Goal: Find contact information: Find contact information

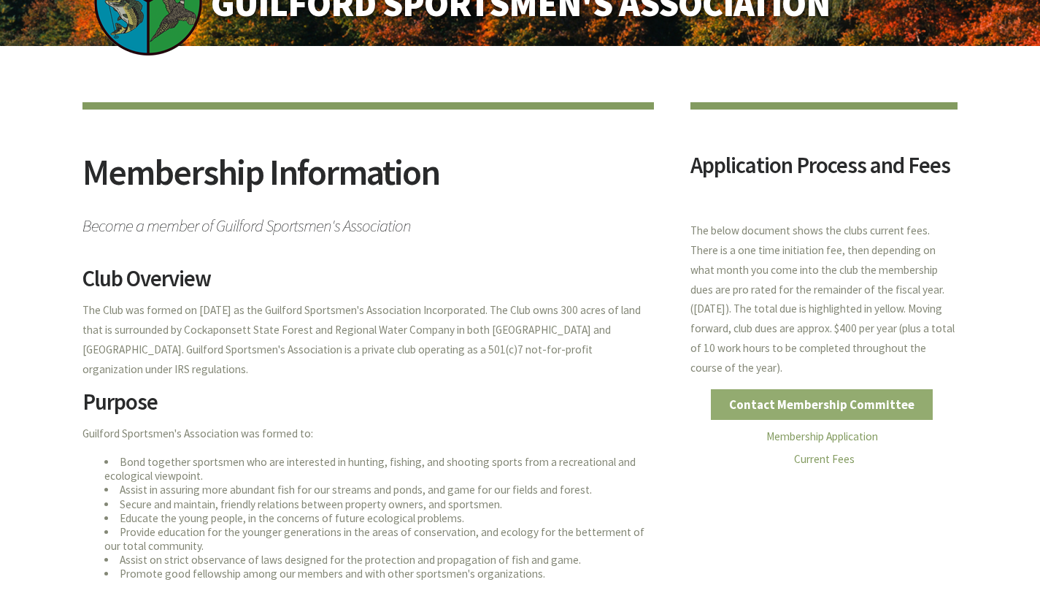
scroll to position [60, 0]
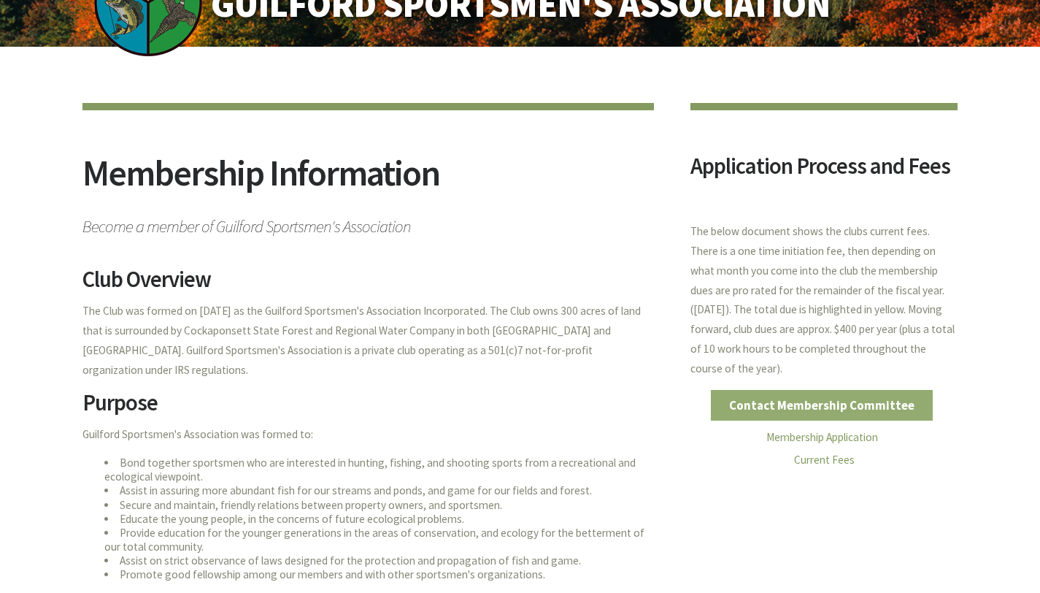
click at [833, 409] on link "Contact Membership Committee" at bounding box center [822, 405] width 223 height 31
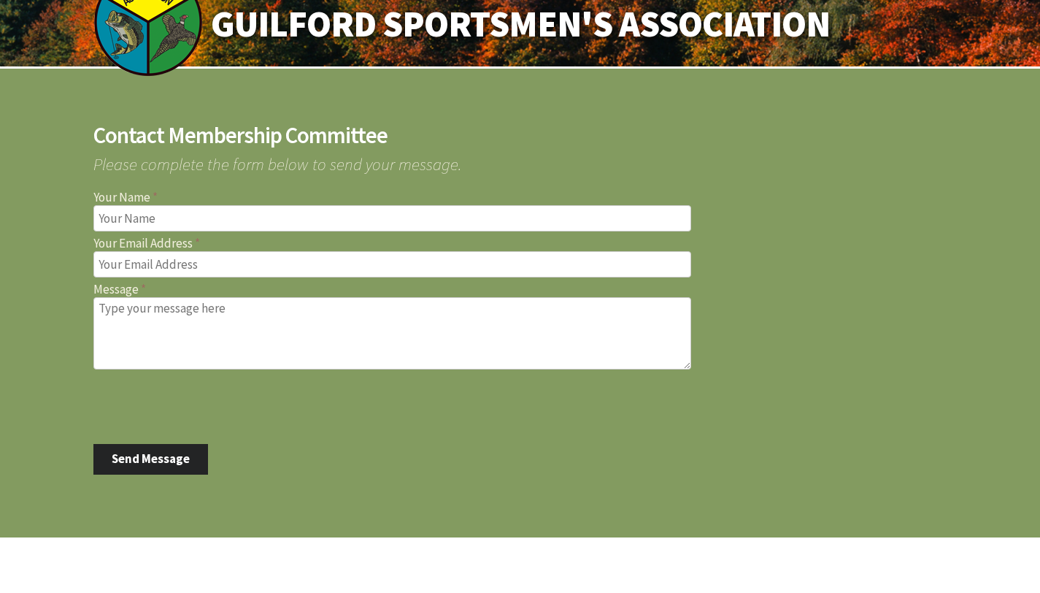
scroll to position [39, 0]
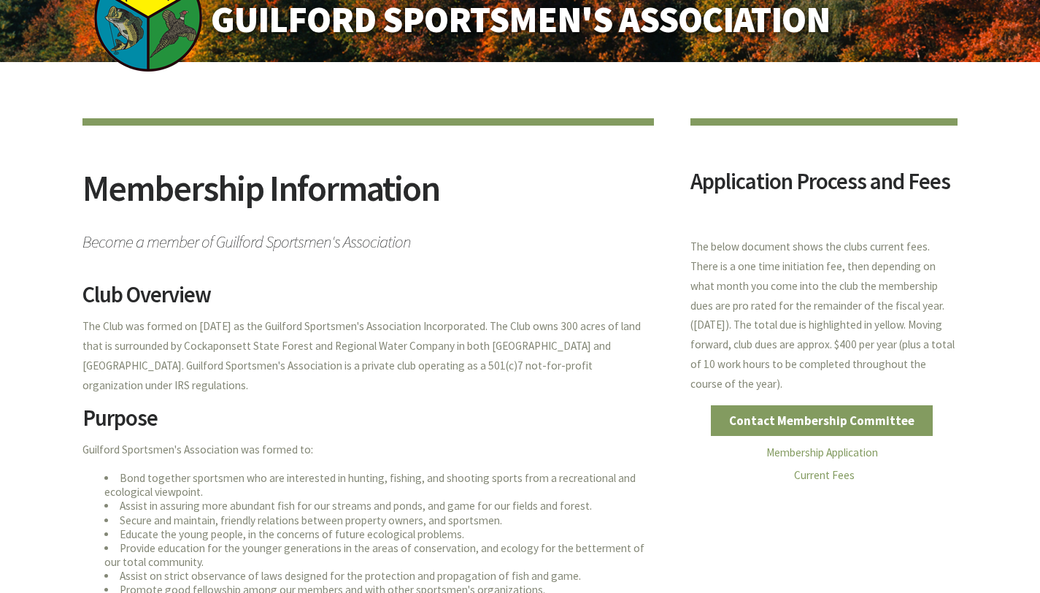
scroll to position [26, 0]
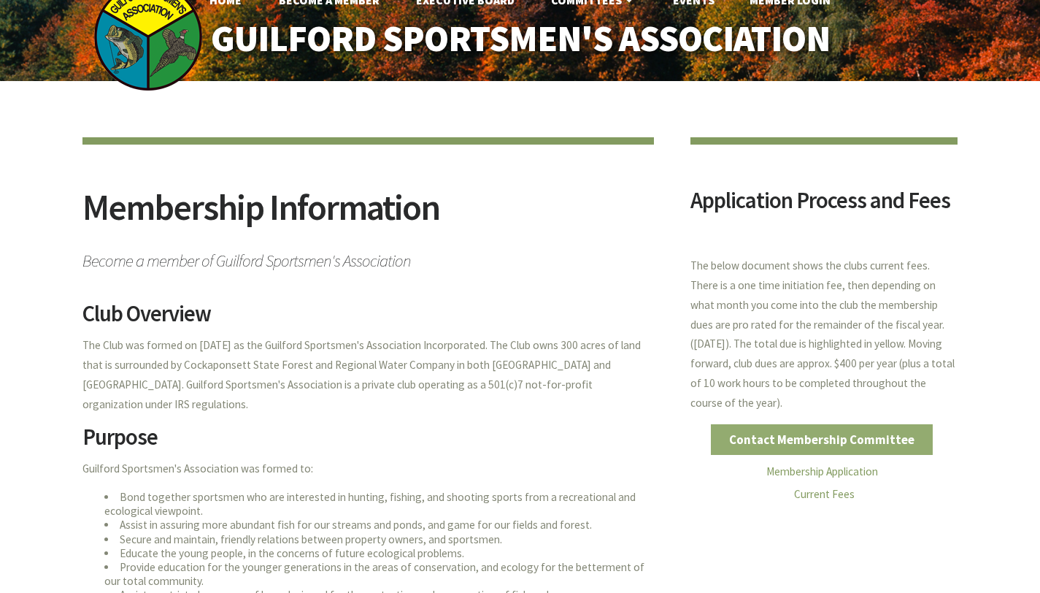
click at [801, 430] on link "Contact Membership Committee" at bounding box center [822, 439] width 223 height 31
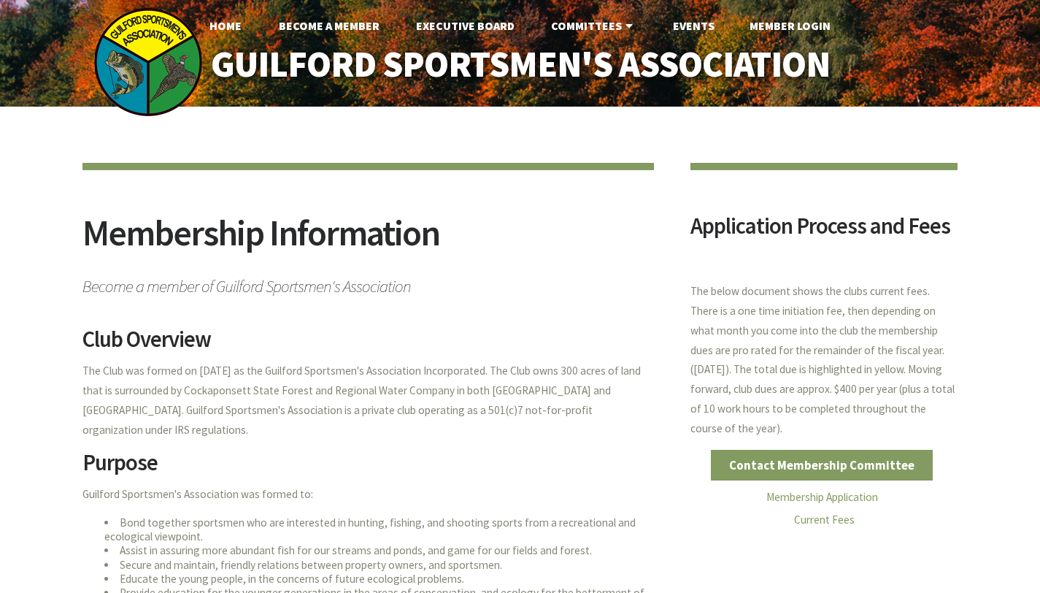
scroll to position [26, 0]
click at [801, 463] on link "Contact Membership Committee" at bounding box center [822, 465] width 223 height 31
